Goal: Task Accomplishment & Management: Manage account settings

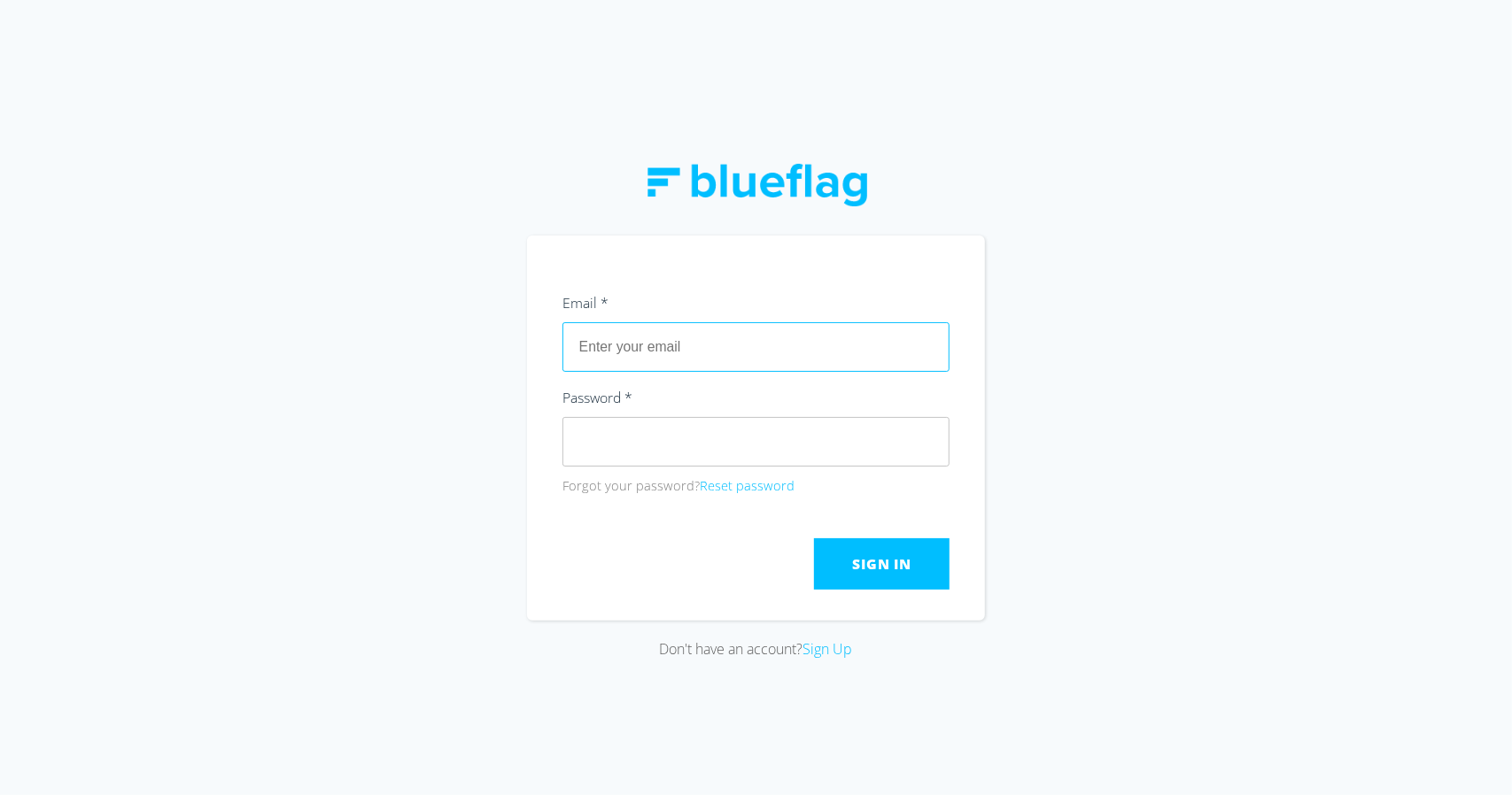
click at [671, 350] on input "text" at bounding box center [756, 347] width 388 height 49
paste input "[EMAIL_ADDRESS][DOMAIN_NAME]"
type input "[EMAIL_ADDRESS][DOMAIN_NAME]"
drag, startPoint x: 896, startPoint y: 565, endPoint x: 951, endPoint y: 601, distance: 65.7
click at [896, 565] on span "Sign In" at bounding box center [883, 564] width 59 height 20
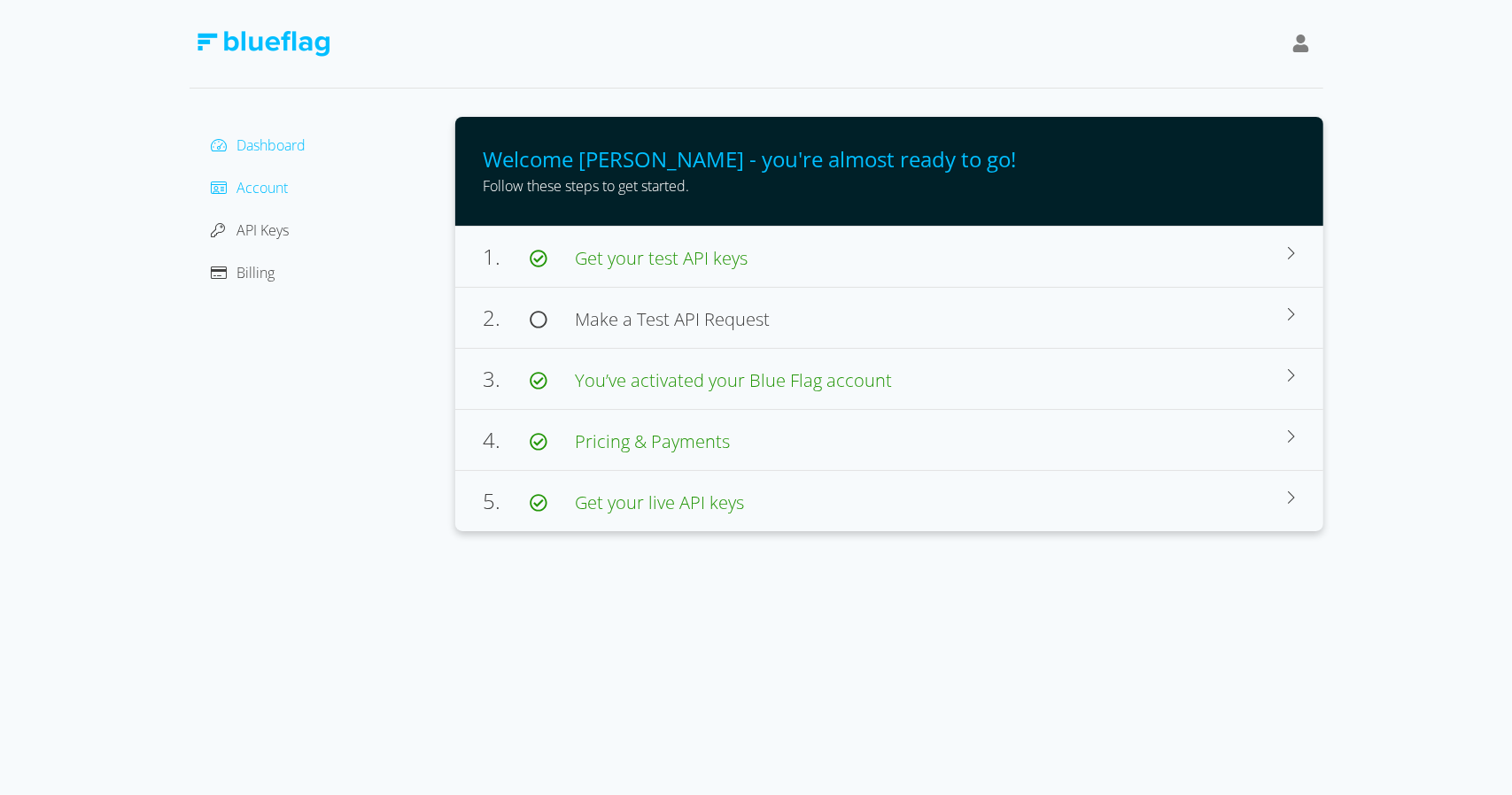
click at [256, 185] on span "Account" at bounding box center [263, 188] width 51 height 20
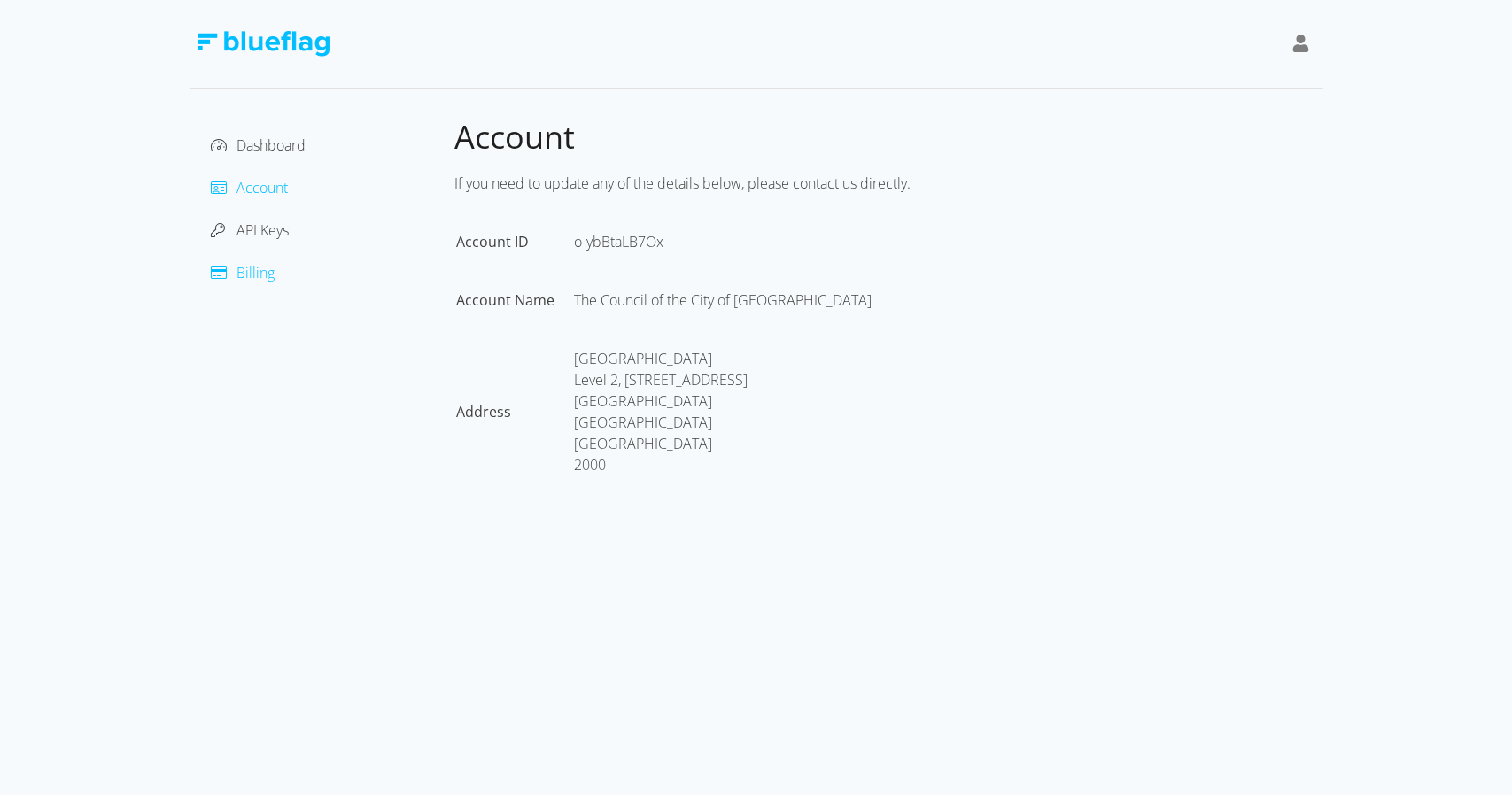
click at [246, 276] on span "Billing" at bounding box center [256, 272] width 38 height 20
